Goal: Information Seeking & Learning: Understand process/instructions

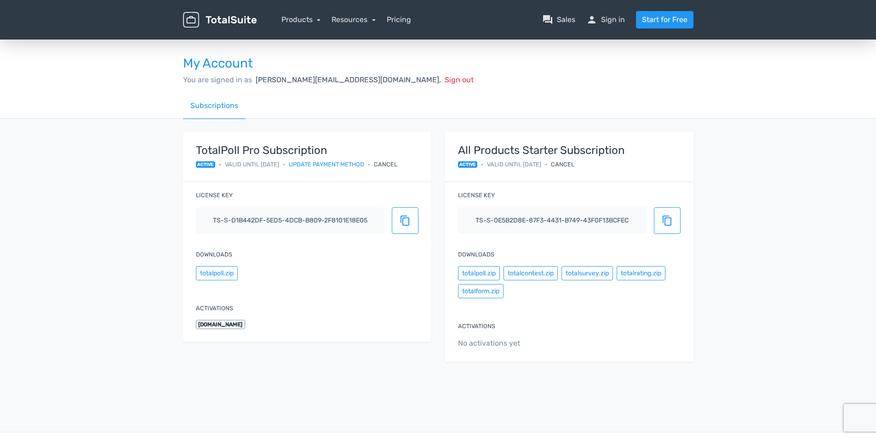
click at [305, 18] on link "Products" at bounding box center [301, 19] width 40 height 9
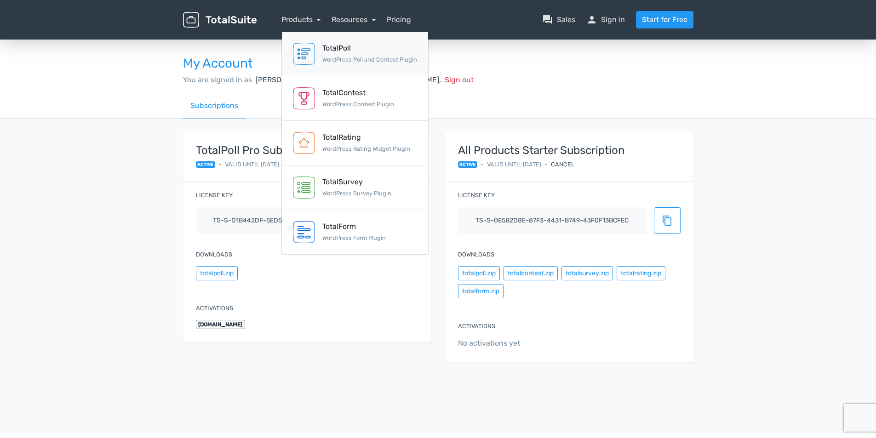
click at [328, 51] on div "TotalPoll" at bounding box center [369, 48] width 95 height 11
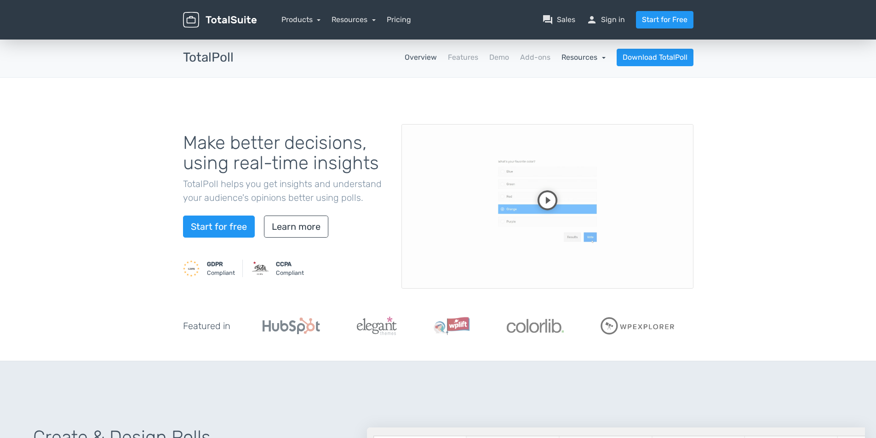
click at [578, 57] on link "Resources" at bounding box center [584, 57] width 44 height 9
click at [574, 82] on link "school Documentation" at bounding box center [562, 82] width 86 height 26
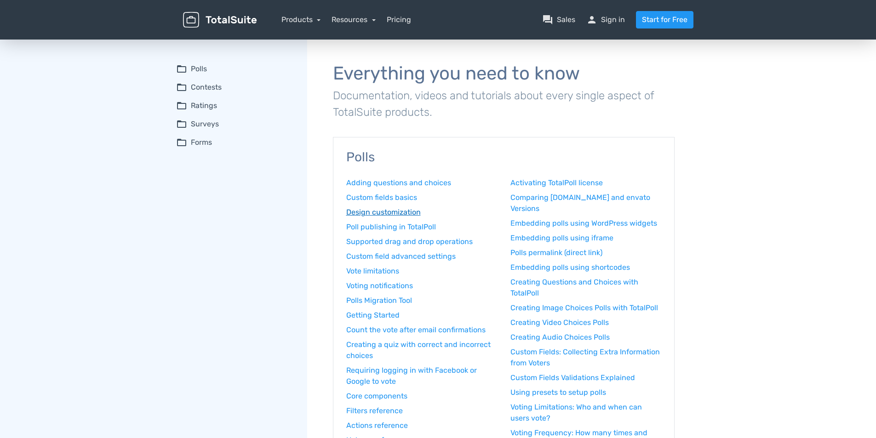
click at [408, 211] on link "Design customization" at bounding box center [421, 212] width 151 height 11
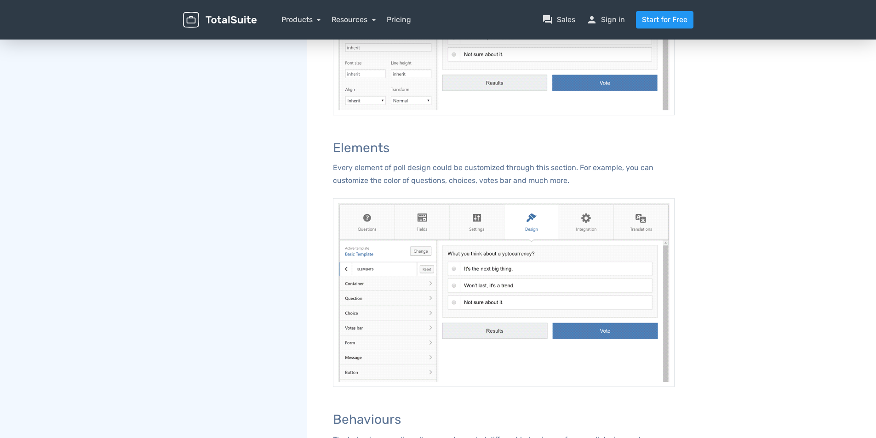
scroll to position [1061, 0]
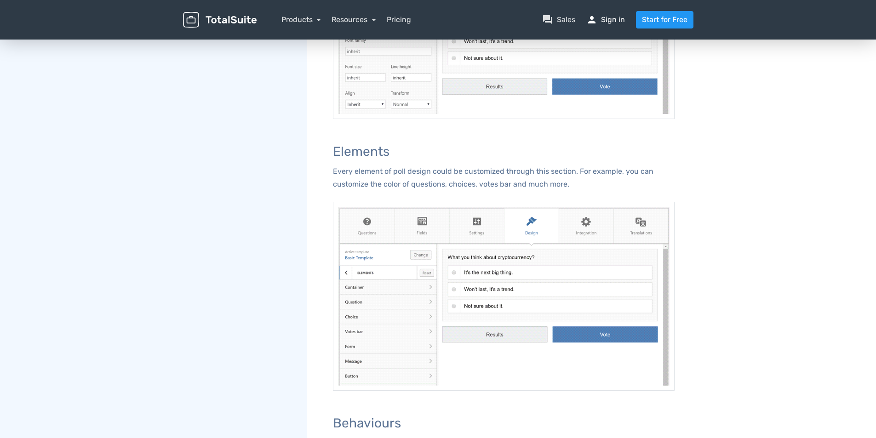
click at [606, 17] on link "person Sign in" at bounding box center [605, 19] width 39 height 11
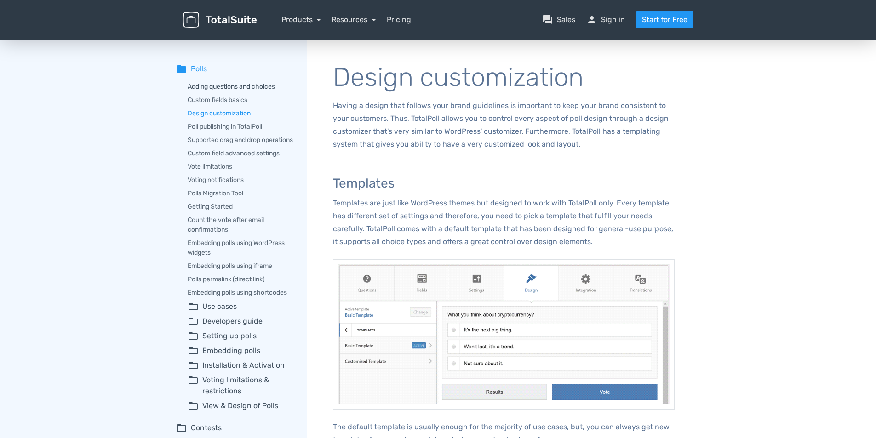
click at [233, 87] on link "Adding questions and choices" at bounding box center [241, 87] width 107 height 10
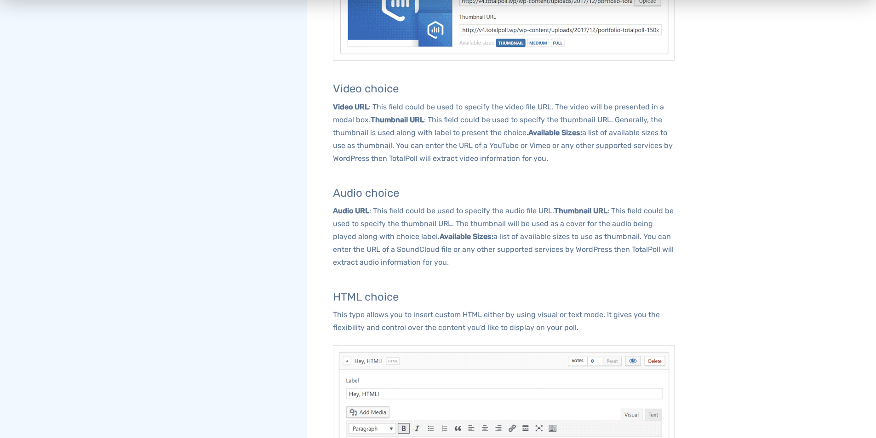
scroll to position [1242, 0]
